Goal: Task Accomplishment & Management: Complete application form

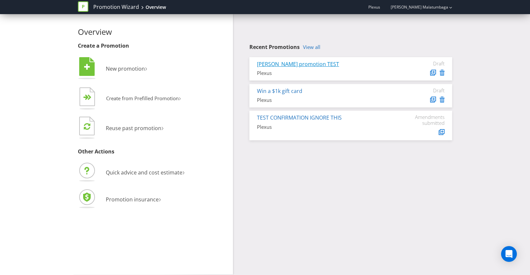
click at [288, 63] on link "[PERSON_NAME] promotion TEST" at bounding box center [298, 63] width 82 height 7
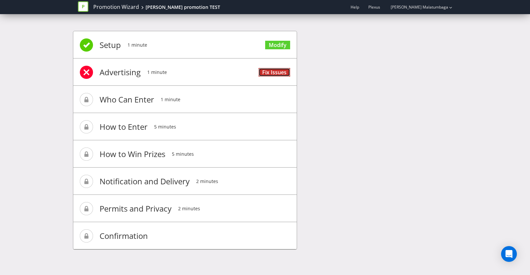
click at [268, 71] on link "Fix Issues" at bounding box center [275, 72] width 32 height 9
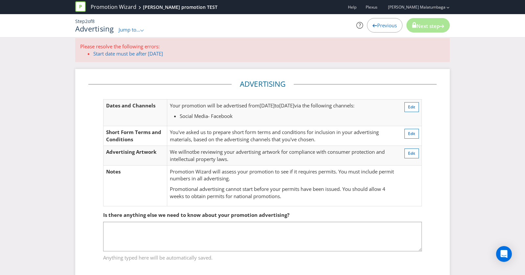
scroll to position [17, 0]
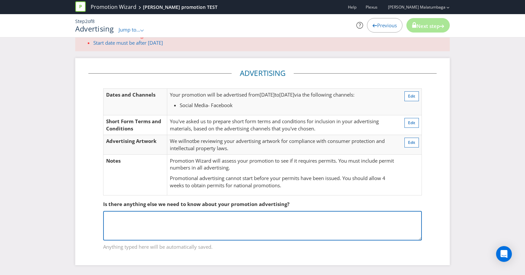
click at [220, 217] on textarea at bounding box center [262, 226] width 319 height 30
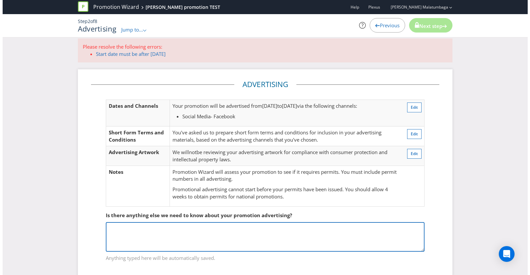
scroll to position [0, 0]
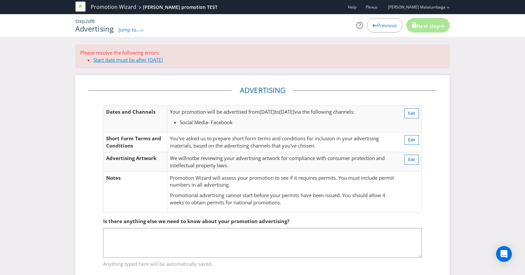
click at [119, 60] on link "Start date must be after [DATE]" at bounding box center [128, 60] width 70 height 7
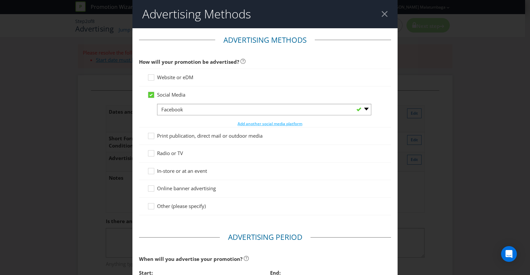
scroll to position [220, 0]
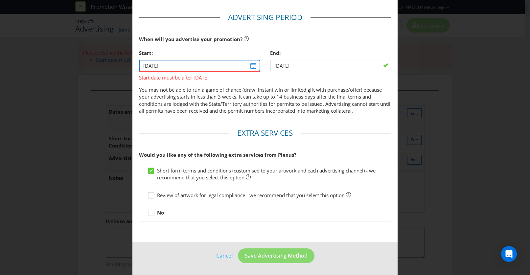
click at [250, 68] on input "[DATE]" at bounding box center [199, 66] width 121 height 12
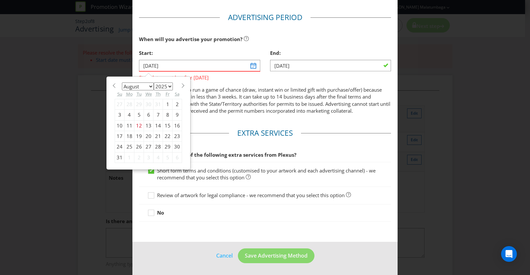
click at [138, 136] on div "19" at bounding box center [139, 136] width 10 height 11
type input "[DATE]"
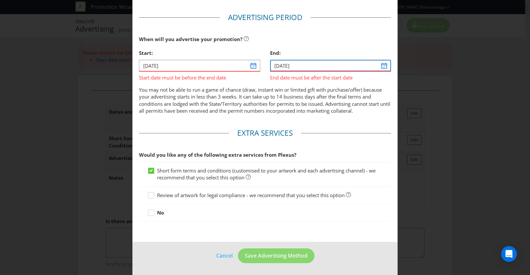
click at [380, 67] on input "[DATE]" at bounding box center [330, 66] width 121 height 12
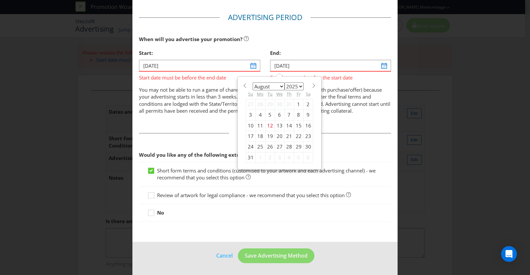
click at [303, 148] on div "30" at bounding box center [308, 147] width 10 height 11
type input "[DATE]"
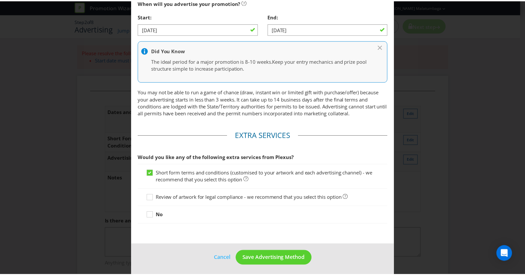
scroll to position [259, 0]
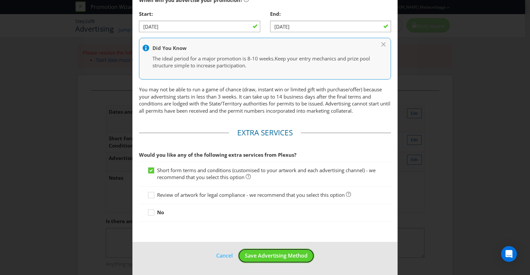
click at [280, 253] on span "Save Advertising Method" at bounding box center [276, 255] width 63 height 7
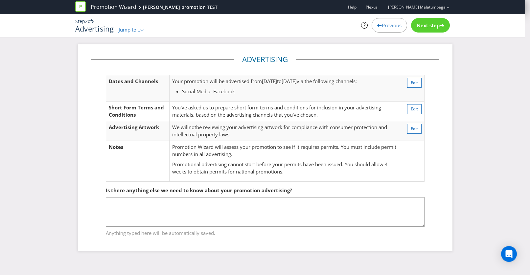
click at [430, 27] on span "Next step" at bounding box center [428, 25] width 23 height 7
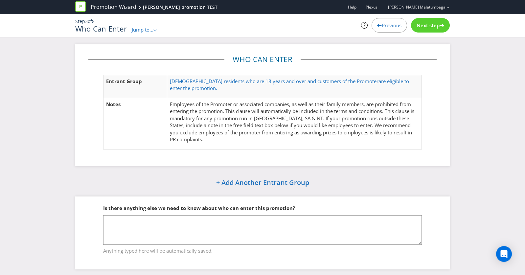
click at [430, 27] on span "Next step" at bounding box center [428, 25] width 23 height 7
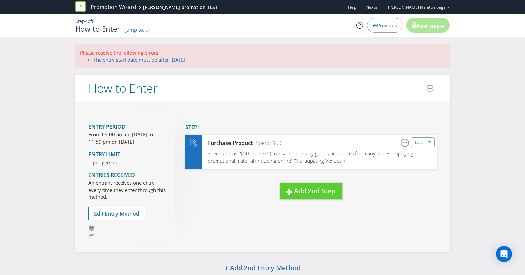
click at [430, 27] on span "Next step" at bounding box center [428, 26] width 23 height 7
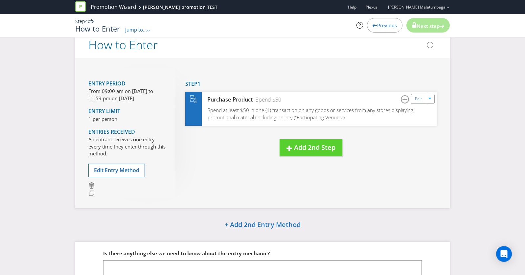
scroll to position [101, 0]
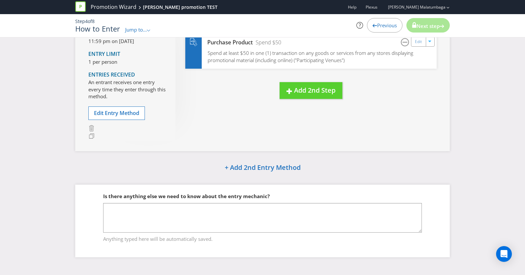
click at [379, 24] on span "Previous" at bounding box center [387, 25] width 20 height 7
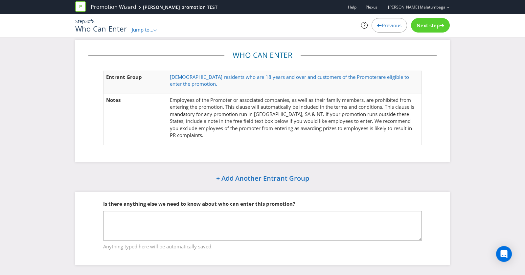
scroll to position [4, 0]
click at [379, 24] on icon at bounding box center [379, 25] width 5 height 3
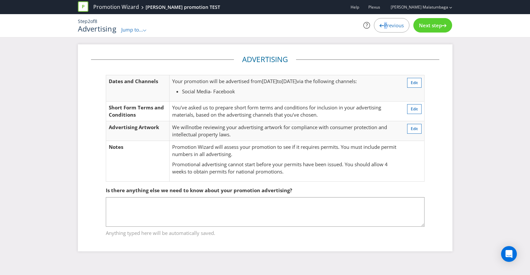
click at [380, 24] on icon at bounding box center [382, 25] width 5 height 3
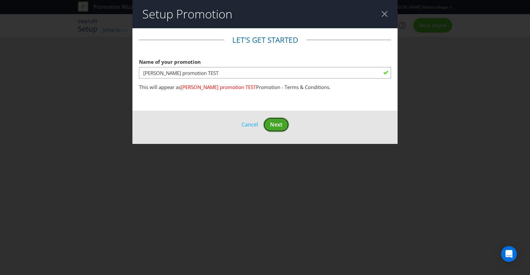
click at [276, 127] on span "Next" at bounding box center [276, 124] width 12 height 7
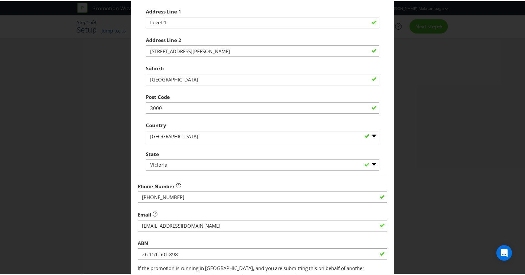
scroll to position [154, 0]
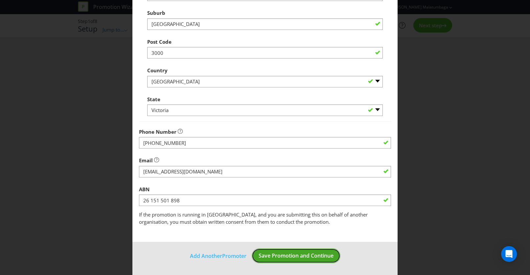
click at [279, 255] on span "Save Promotion and Continue" at bounding box center [296, 255] width 75 height 7
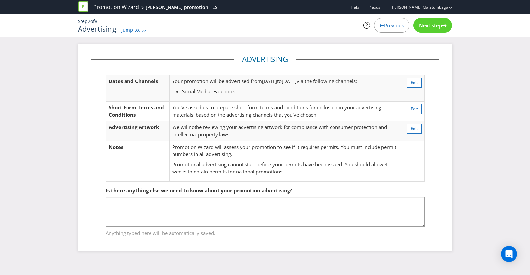
click at [424, 28] on span "Next step" at bounding box center [430, 25] width 23 height 7
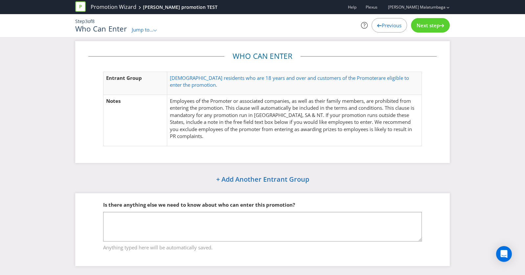
scroll to position [4, 0]
click at [434, 26] on span "Next step" at bounding box center [428, 25] width 23 height 7
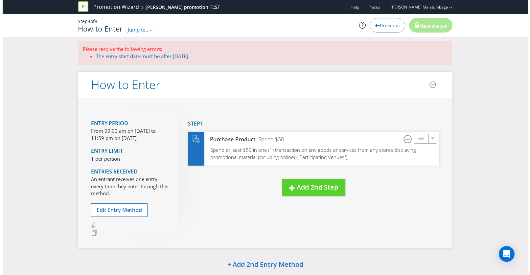
scroll to position [2, 0]
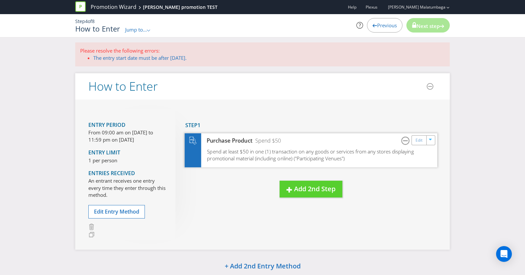
click at [291, 153] on span "Spend at least $50 in one (1) transaction on any goods or services from any sto…" at bounding box center [310, 155] width 207 height 14
click at [116, 58] on link "The entry start date must be after [DATE]." at bounding box center [139, 58] width 93 height 7
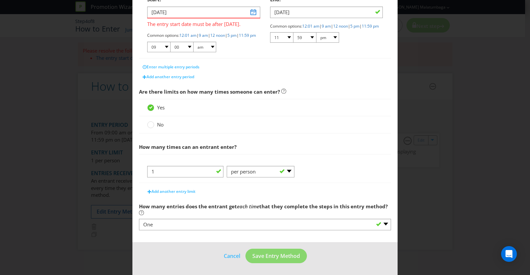
scroll to position [86, 0]
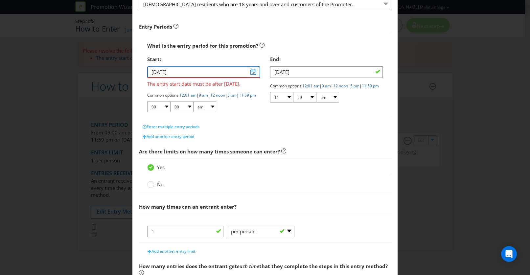
click at [251, 75] on input "[DATE]" at bounding box center [203, 72] width 113 height 12
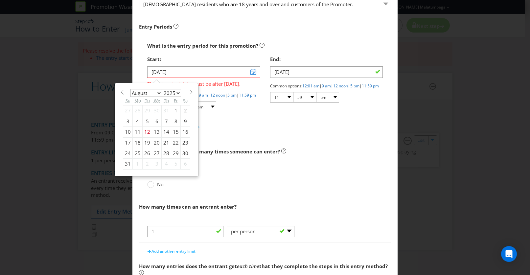
click at [144, 142] on div "19" at bounding box center [148, 142] width 10 height 11
type input "[DATE]"
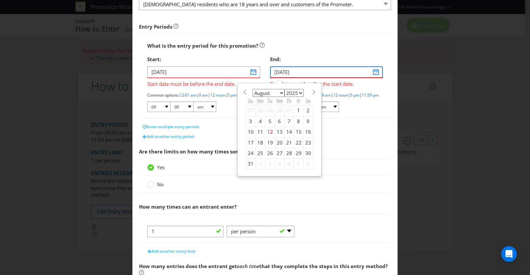
click at [371, 75] on input "[DATE]" at bounding box center [326, 72] width 113 height 12
click at [246, 163] on div "31" at bounding box center [251, 164] width 10 height 11
type input "[DATE]"
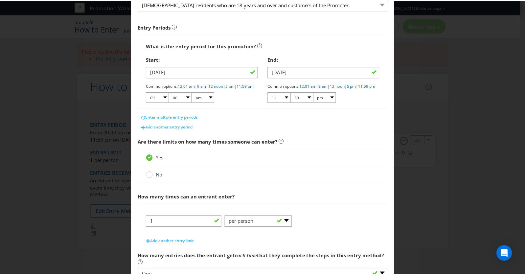
scroll to position [142, 0]
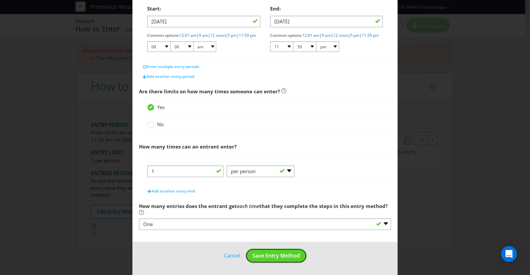
click at [286, 253] on span "Save Entry Method" at bounding box center [276, 255] width 48 height 7
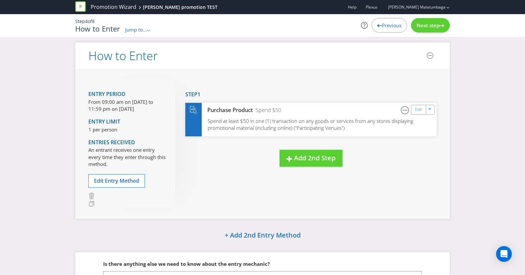
click at [429, 27] on span "Next step" at bounding box center [428, 25] width 23 height 7
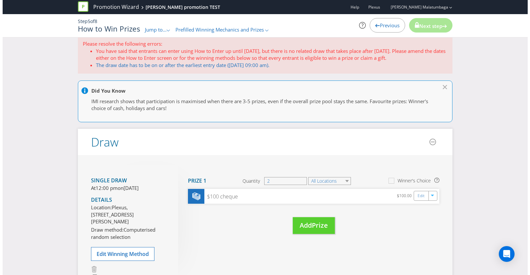
scroll to position [2, 0]
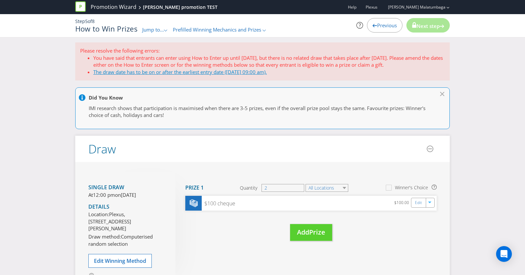
click at [215, 73] on link "The draw date has to be on or after the earliest entry date ([DATE] 09:00 am)." at bounding box center [179, 72] width 173 height 7
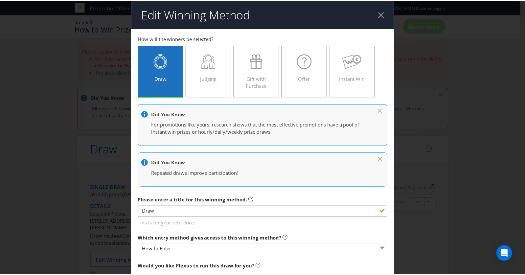
scroll to position [290, 0]
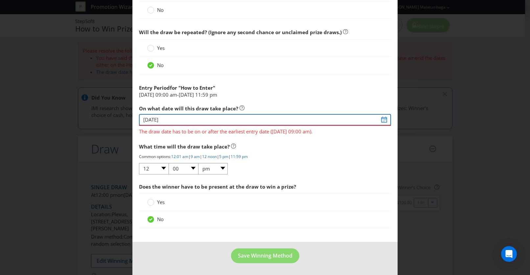
click at [237, 121] on input "[DATE]" at bounding box center [265, 120] width 252 height 12
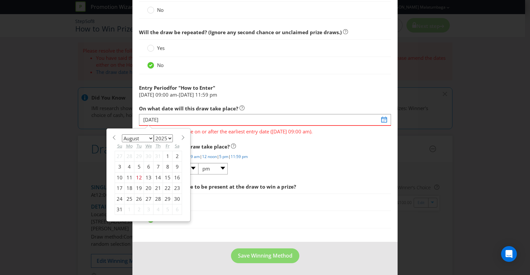
click at [119, 207] on div "31" at bounding box center [120, 209] width 10 height 11
type input "[DATE]"
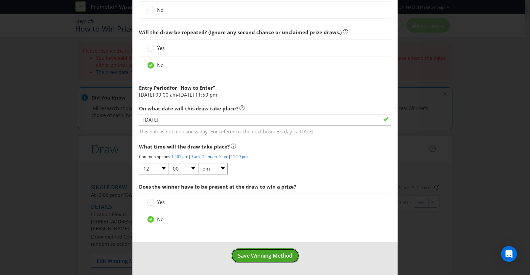
click at [271, 255] on span "Save Winning Method" at bounding box center [265, 255] width 55 height 7
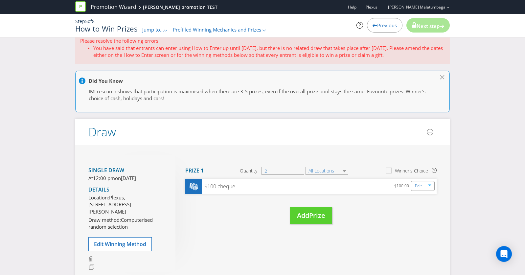
scroll to position [8, 0]
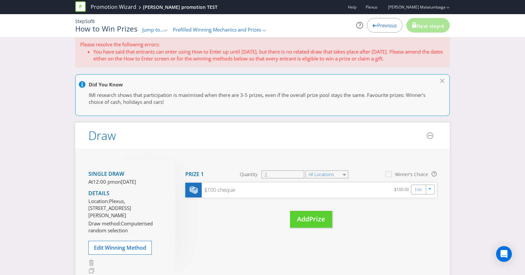
click at [321, 40] on div "Promotion Wizard [PERSON_NAME] promotion TEST Help Plexus [PERSON_NAME] Malatum…" at bounding box center [262, 22] width 525 height 44
click at [229, 47] on p "Please resolve the following errors:" at bounding box center [262, 44] width 365 height 7
click at [373, 22] on div "Previous" at bounding box center [384, 25] width 35 height 14
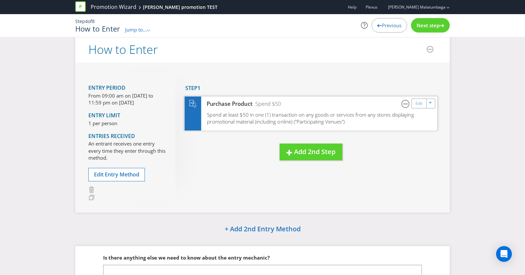
click at [338, 119] on span "Spend at least $50 in one (1) transaction on any goods or services from any sto…" at bounding box center [310, 118] width 207 height 14
click at [435, 27] on span "Next step" at bounding box center [428, 25] width 23 height 7
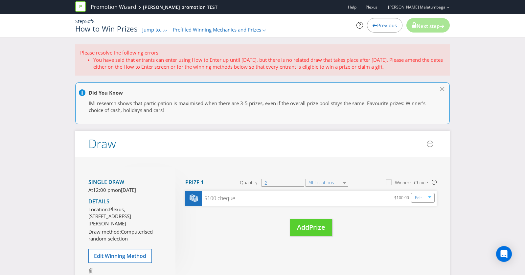
click at [189, 95] on div at bounding box center [266, 93] width 374 height 8
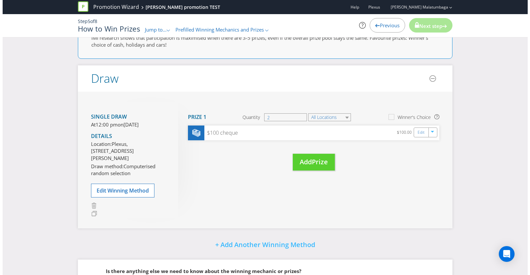
scroll to position [66, 0]
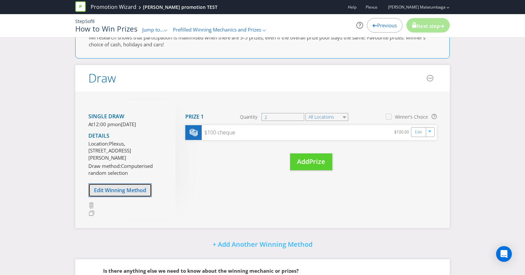
click at [122, 194] on span "Edit Winning Method" at bounding box center [120, 190] width 52 height 7
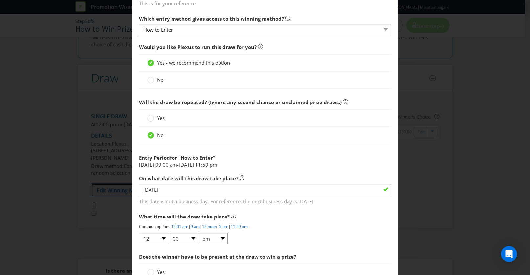
scroll to position [290, 0]
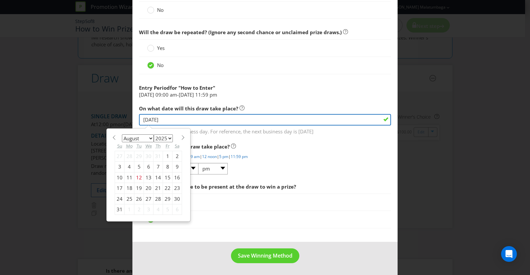
click at [231, 122] on input "[DATE]" at bounding box center [265, 120] width 252 height 12
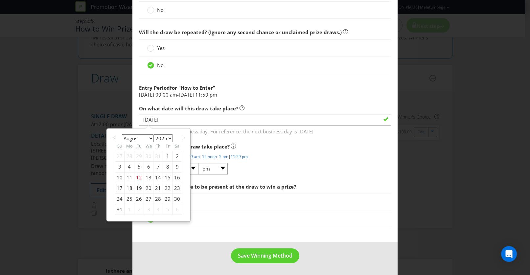
click at [177, 137] on section "January February March April May June July August September October November [D…" at bounding box center [148, 136] width 67 height 5
click at [180, 138] on span at bounding box center [182, 137] width 5 height 5
select select "8"
click at [129, 154] on div "1" at bounding box center [130, 156] width 10 height 11
type input "[DATE]"
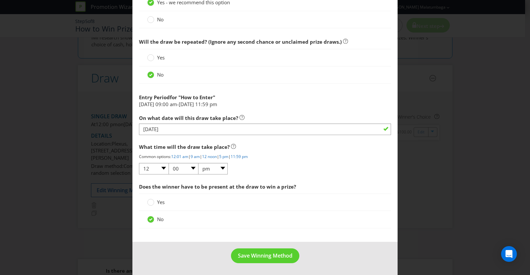
scroll to position [280, 0]
drag, startPoint x: 263, startPoint y: 259, endPoint x: 281, endPoint y: 246, distance: 22.1
click at [263, 259] on span "Save Winning Method" at bounding box center [265, 255] width 55 height 7
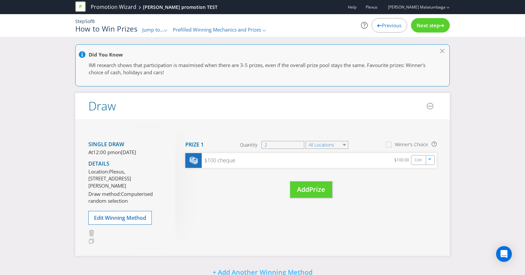
click at [429, 29] on div "Next step" at bounding box center [430, 25] width 39 height 14
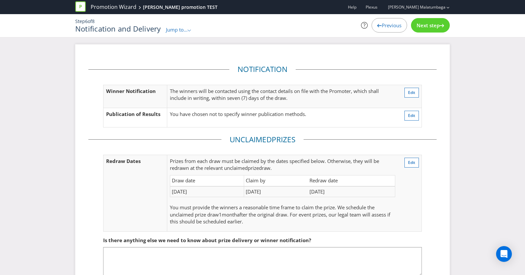
click at [419, 24] on span "Next step" at bounding box center [428, 25] width 23 height 7
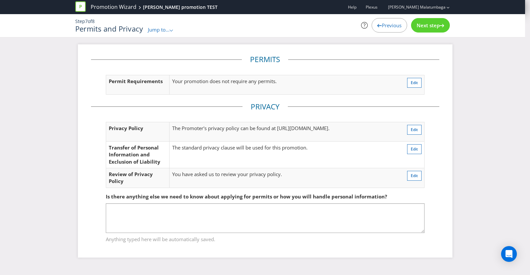
click at [423, 27] on span "Next step" at bounding box center [428, 25] width 23 height 7
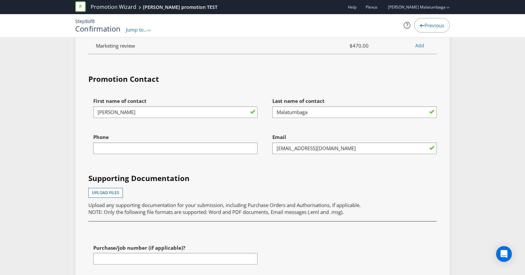
scroll to position [1709, 0]
